Goal: Task Accomplishment & Management: Manage account settings

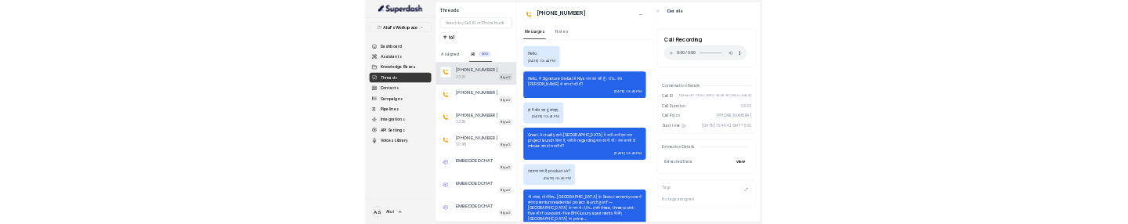
scroll to position [1958, 0]
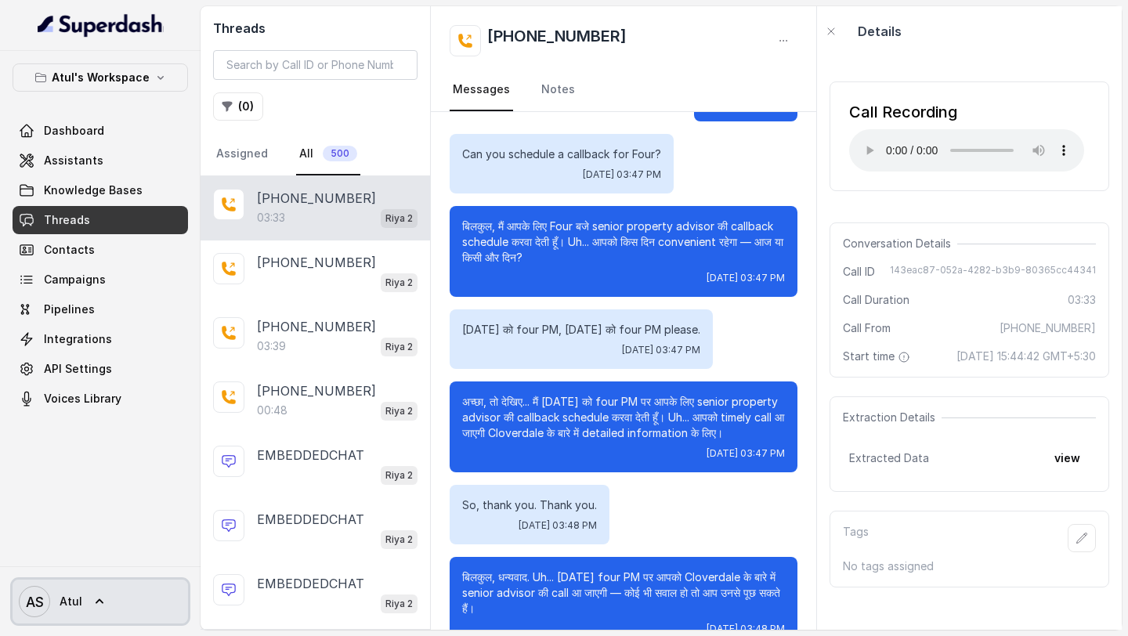
click at [69, 597] on span "Atul" at bounding box center [71, 602] width 23 height 16
click at [135, 572] on div "Account Logout" at bounding box center [103, 542] width 200 height 63
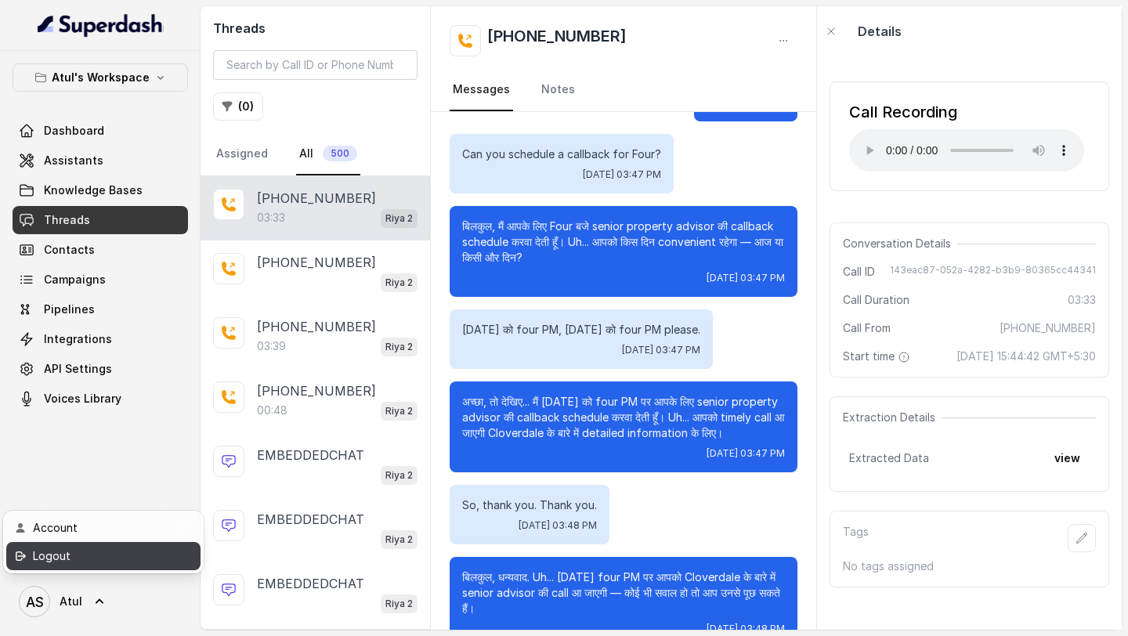
click at [153, 549] on div "Logout" at bounding box center [99, 556] width 133 height 19
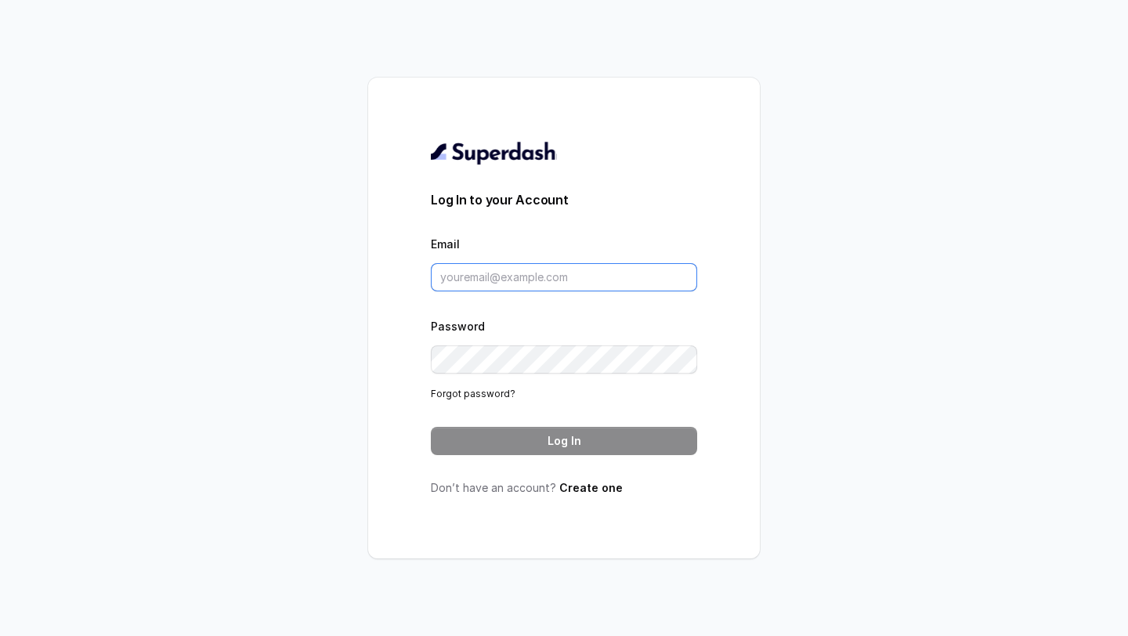
click at [633, 281] on input "Email" at bounding box center [564, 277] width 266 height 28
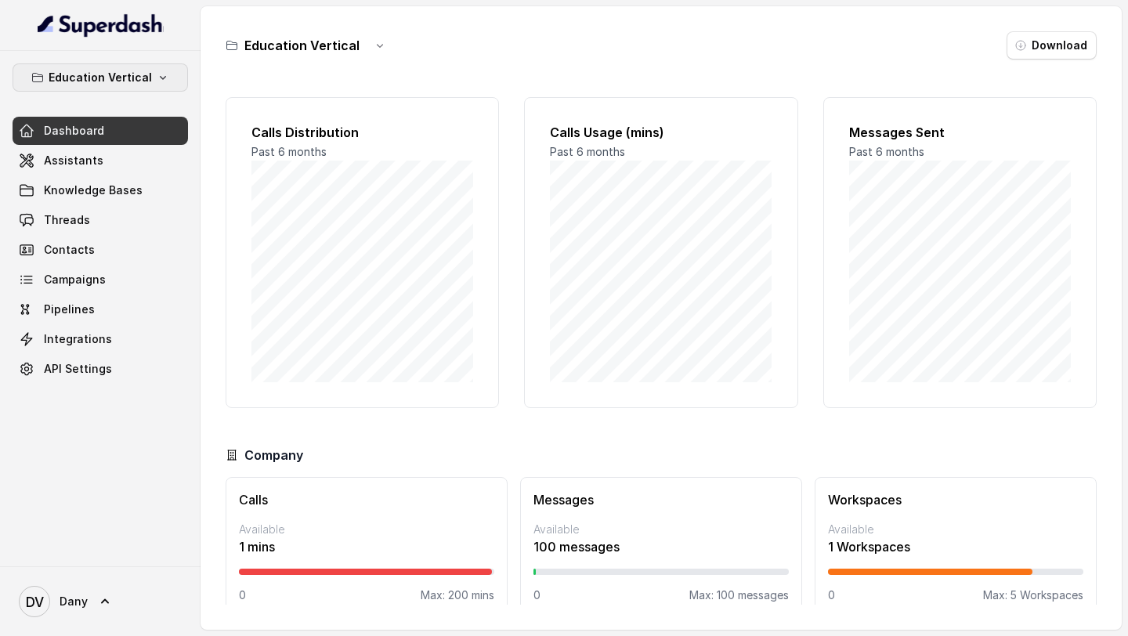
click at [139, 89] on button "Education Vertical" at bounding box center [100, 77] width 175 height 28
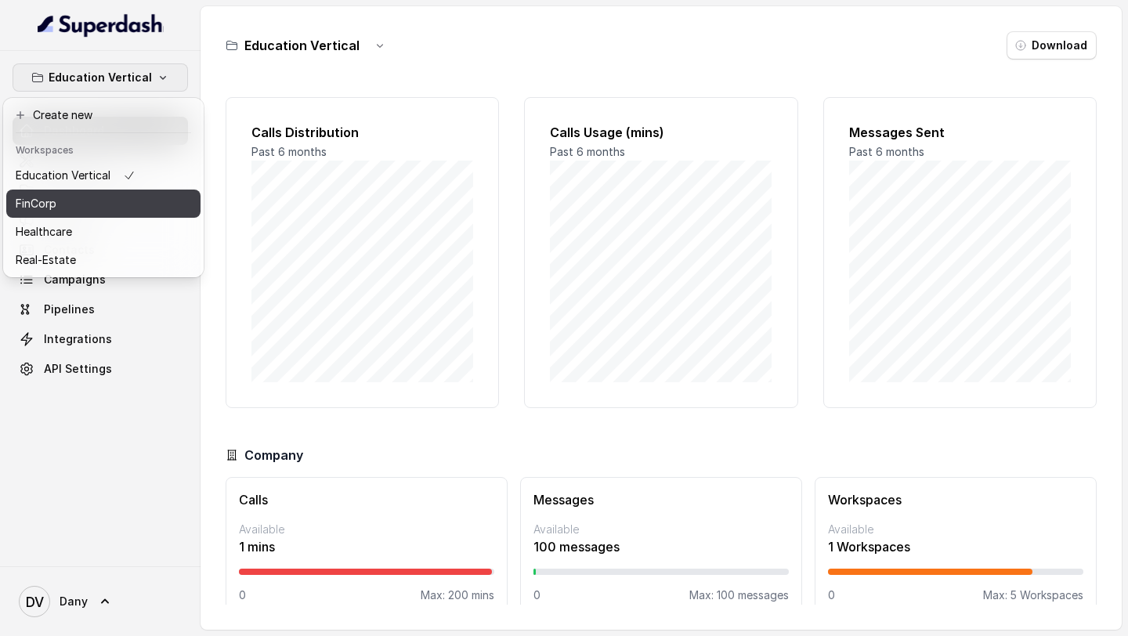
click at [114, 215] on button "FinCorp" at bounding box center [103, 203] width 194 height 28
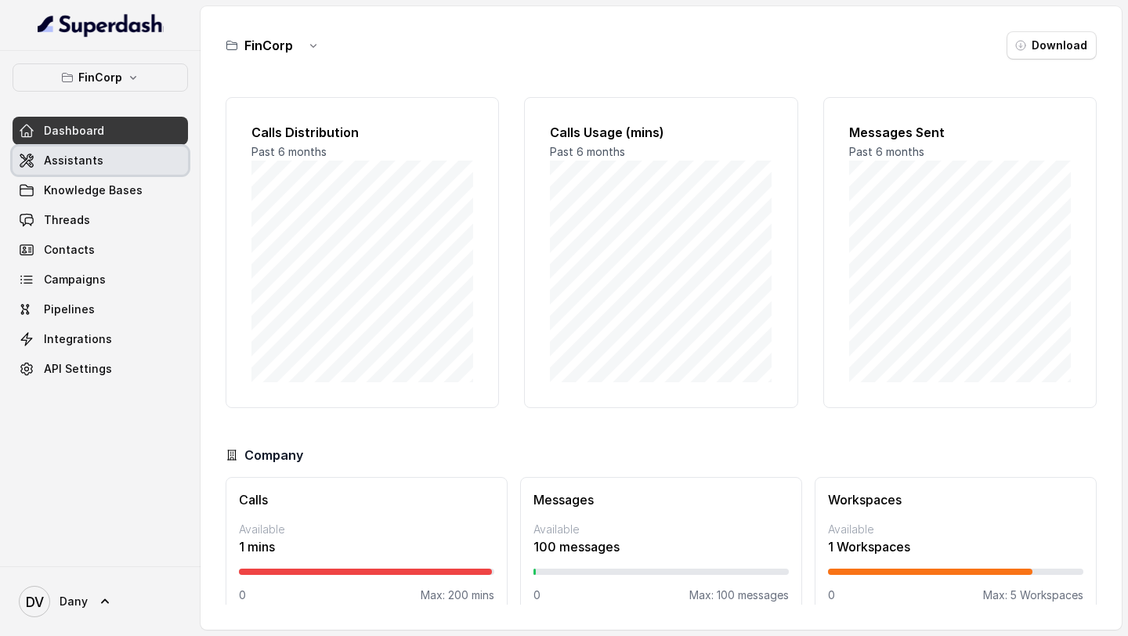
click at [143, 165] on link "Assistants" at bounding box center [100, 160] width 175 height 28
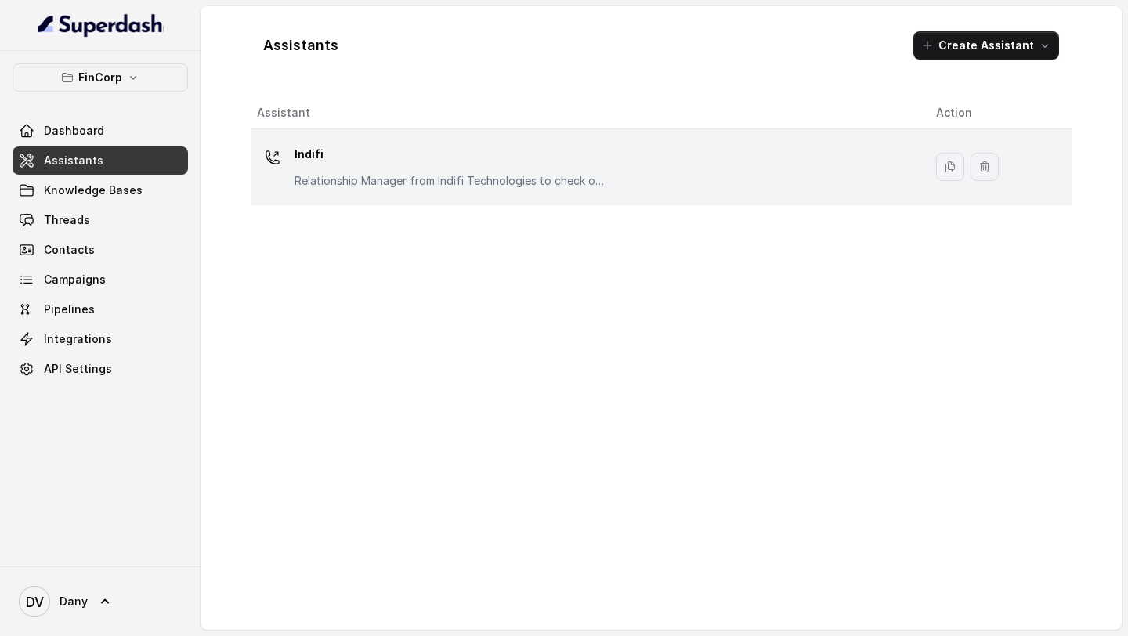
click at [557, 181] on p "Relationship Manager from Indifi Technologies to check on business loan needs" at bounding box center [450, 181] width 313 height 16
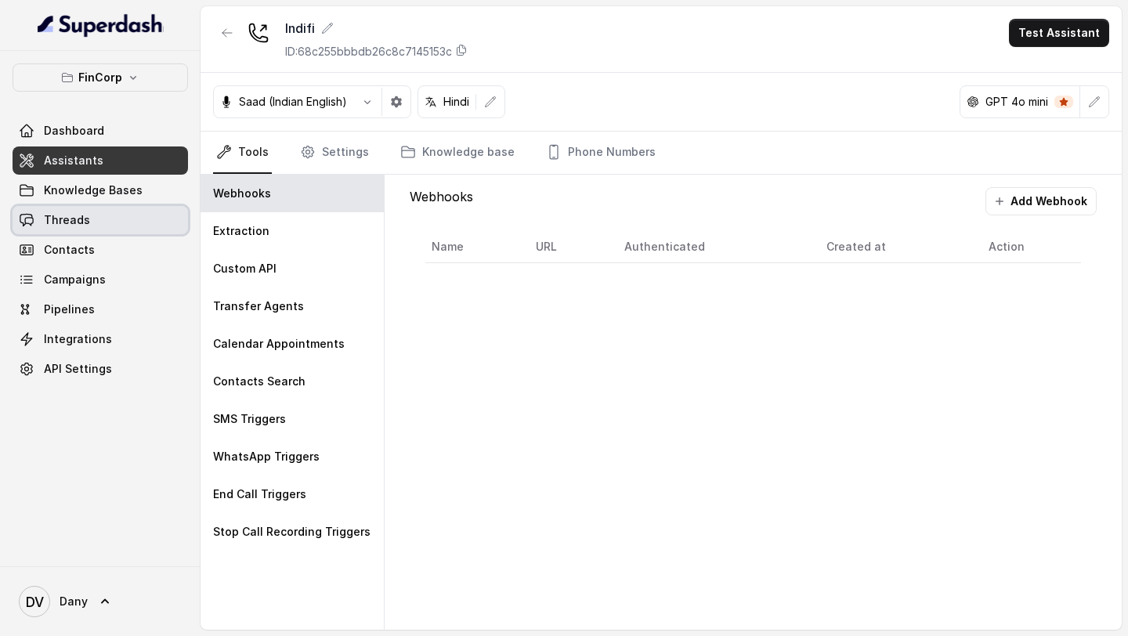
click at [68, 208] on link "Threads" at bounding box center [100, 220] width 175 height 28
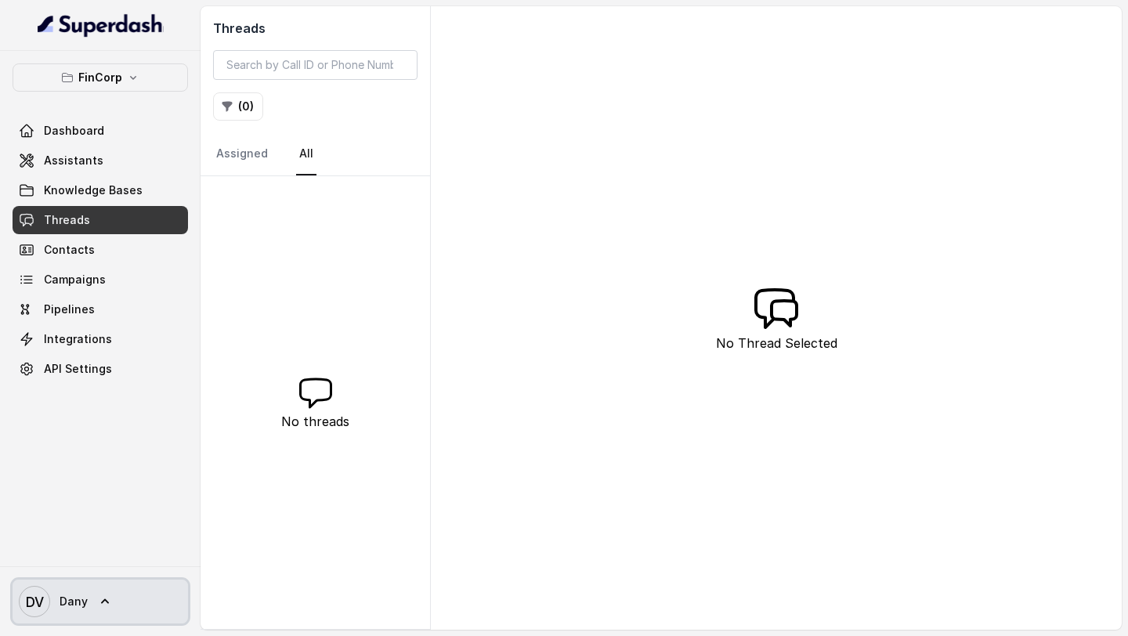
click at [69, 599] on span "Dany" at bounding box center [74, 602] width 28 height 16
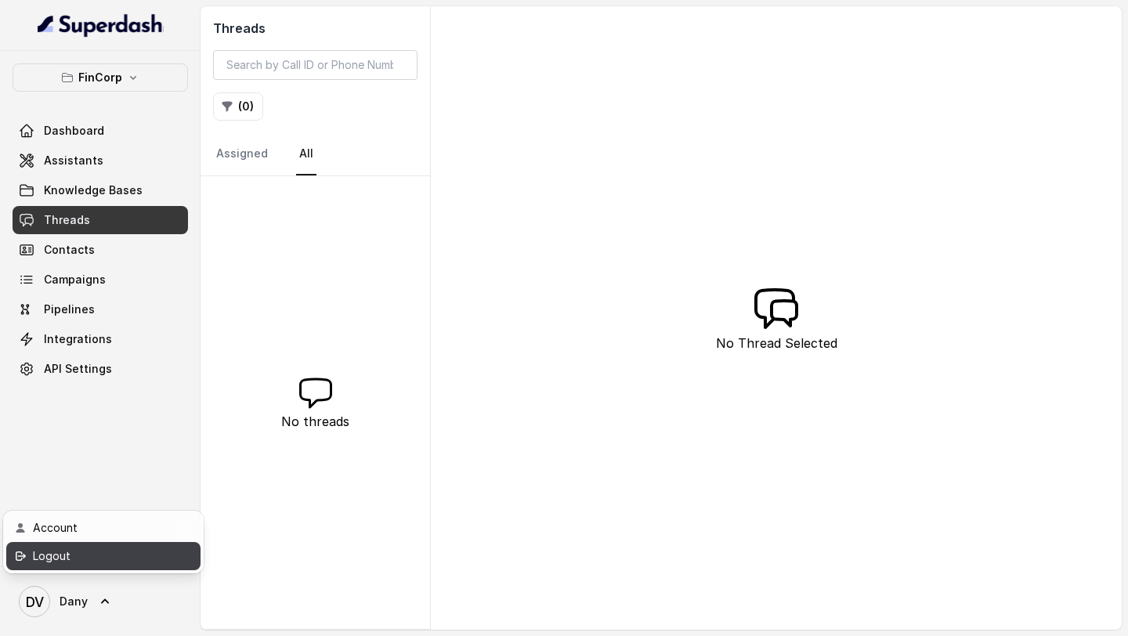
click at [96, 557] on div "Logout" at bounding box center [99, 556] width 133 height 19
